Goal: Information Seeking & Learning: Learn about a topic

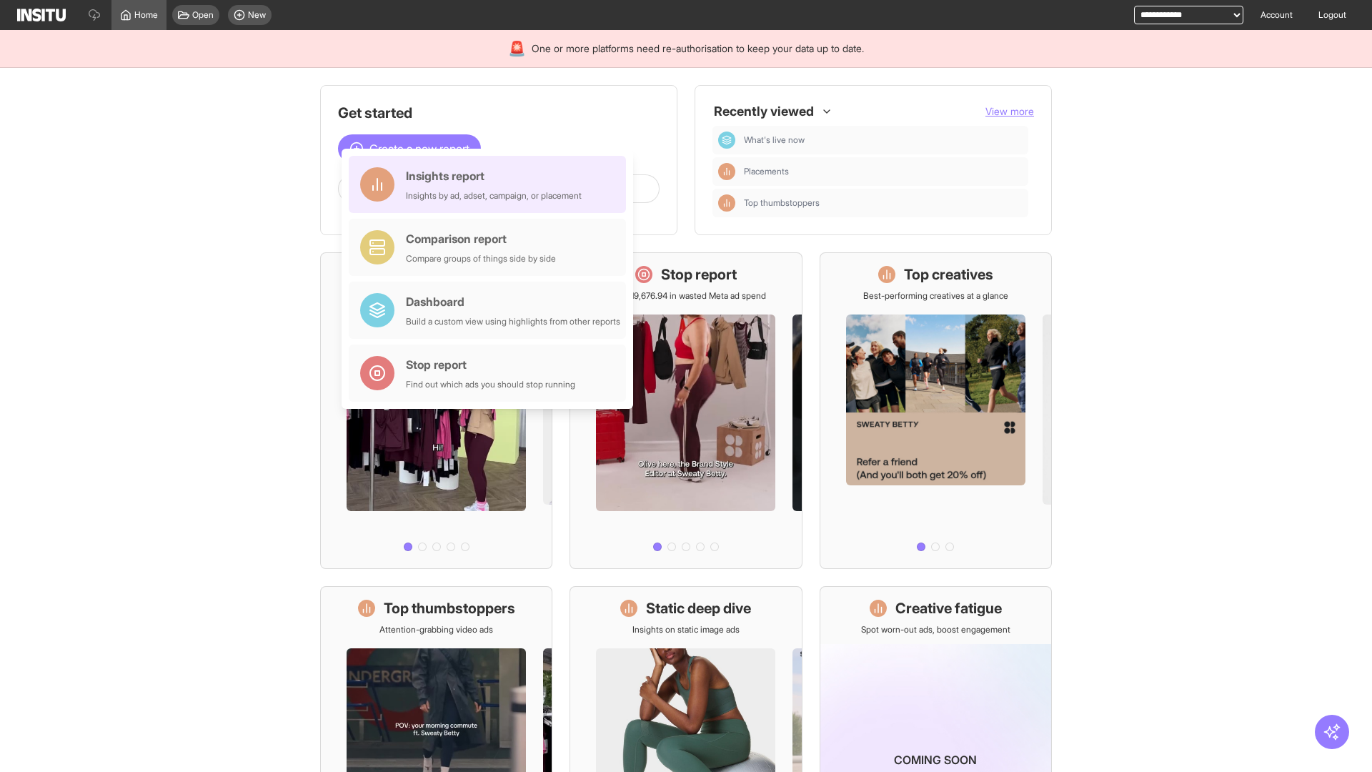
click at [491, 184] on div "Insights report Insights by ad, adset, campaign, or placement" at bounding box center [494, 184] width 176 height 34
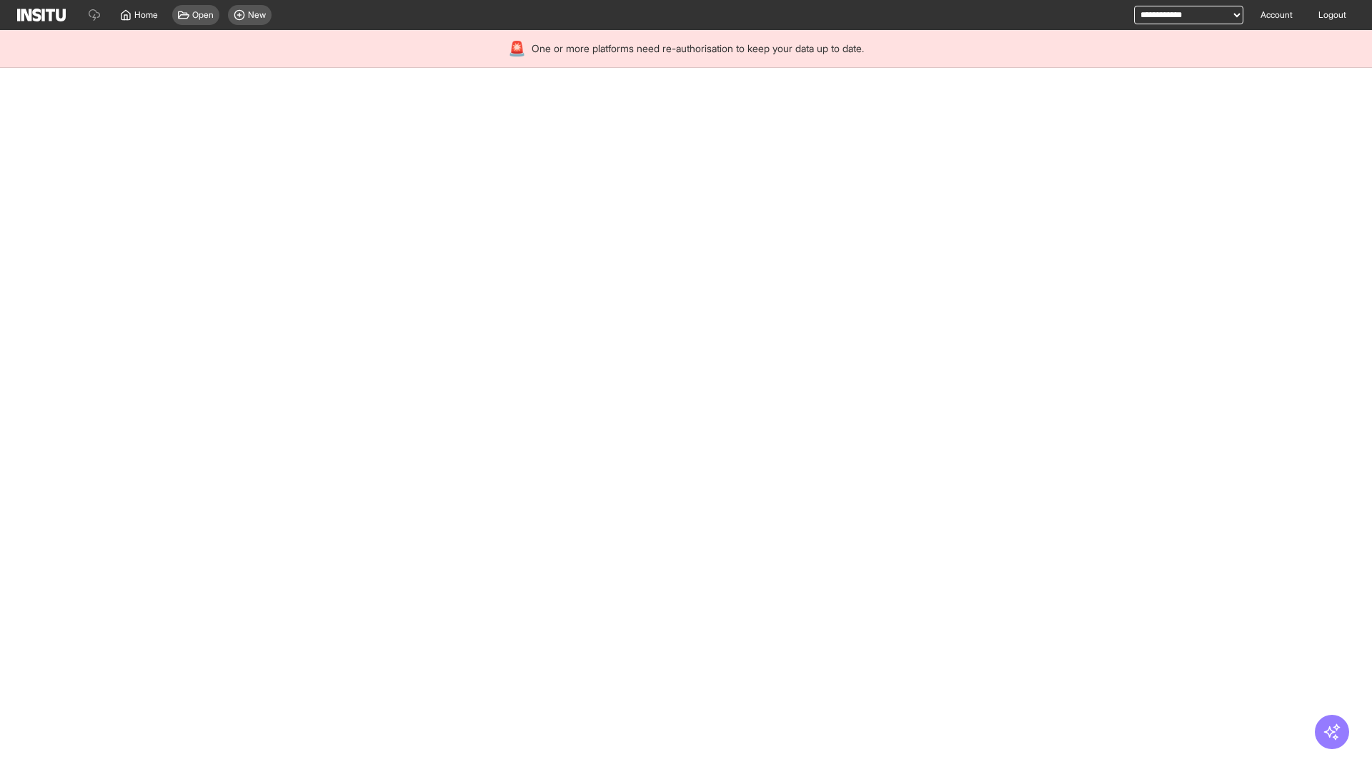
select select "**"
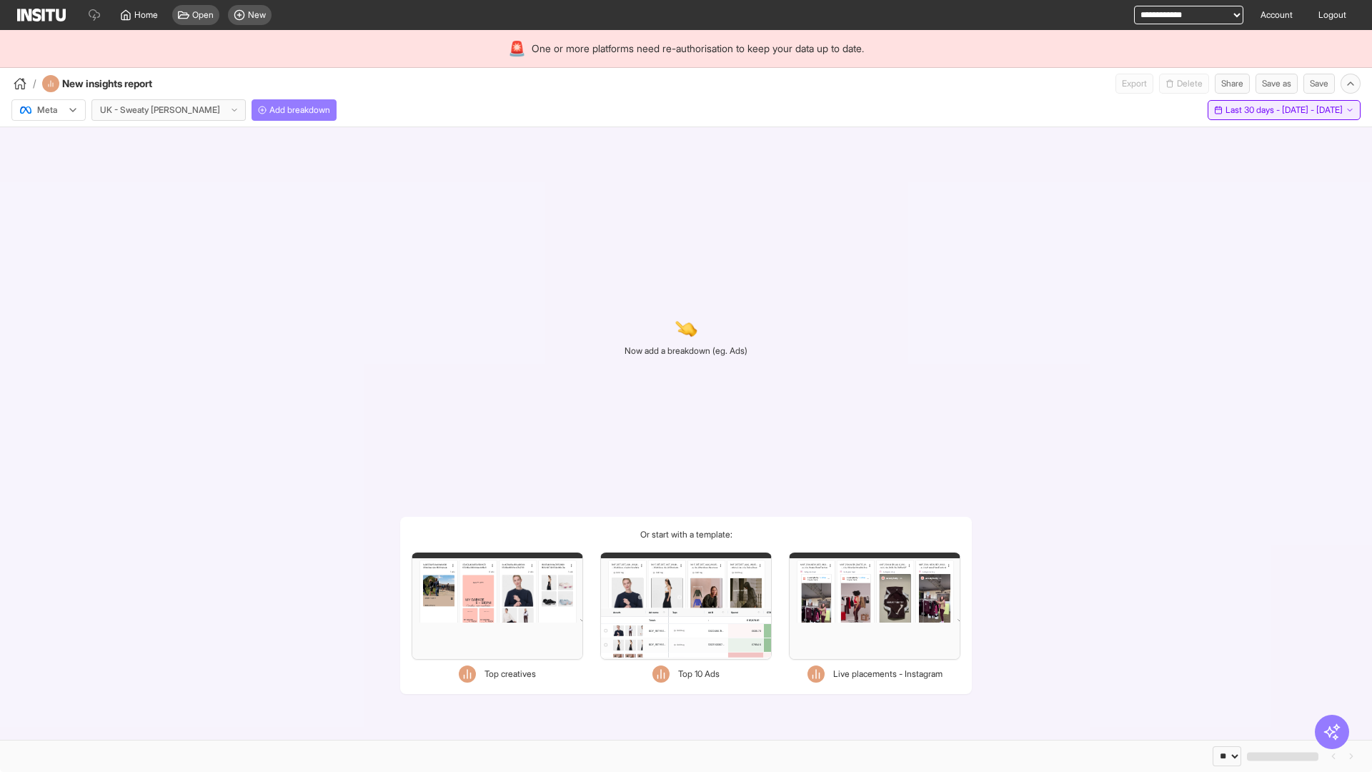
click at [1252, 110] on span "Last 30 days - [DATE] - [DATE]" at bounding box center [1284, 109] width 117 height 11
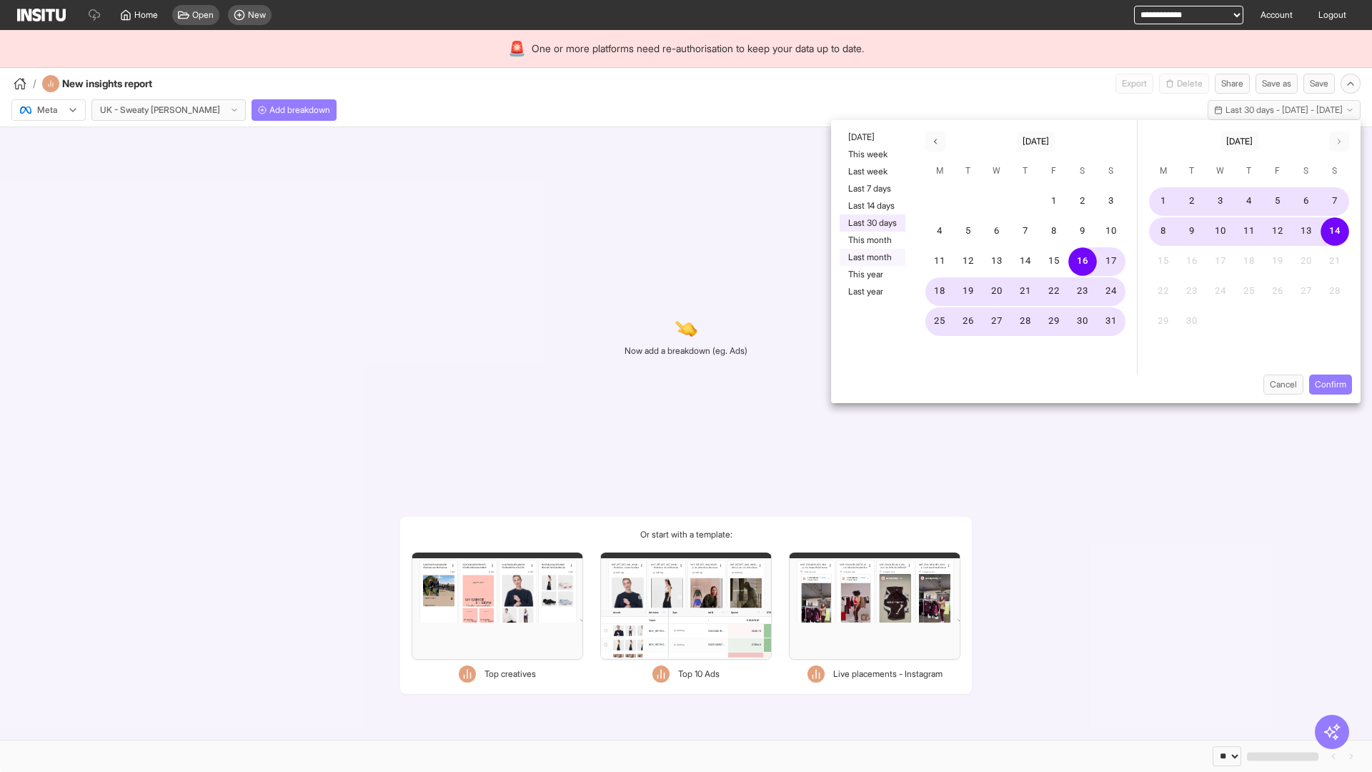
click at [871, 257] on button "Last month" at bounding box center [873, 257] width 66 height 17
